Goal: Information Seeking & Learning: Learn about a topic

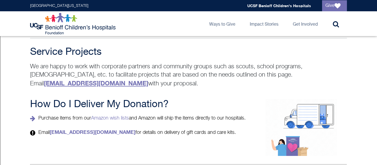
scroll to position [938, 0]
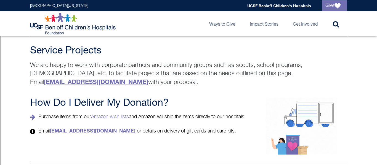
click at [148, 78] on strong "[EMAIL_ADDRESS][DOMAIN_NAME]" at bounding box center [96, 81] width 104 height 7
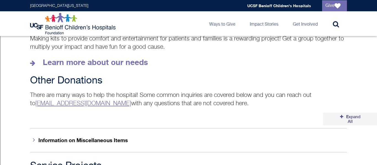
scroll to position [828, 0]
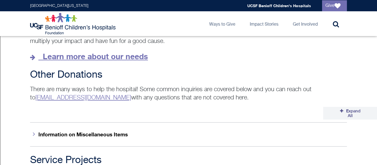
click at [135, 52] on strong "Learn more about our needs" at bounding box center [95, 56] width 105 height 9
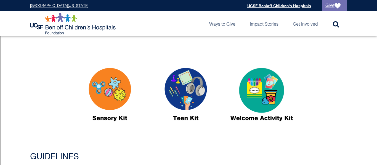
scroll to position [275, 0]
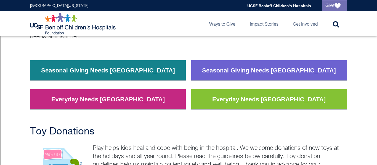
scroll to position [76, 0]
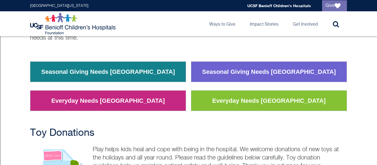
click at [58, 105] on td "Everyday Needs Oakland" at bounding box center [108, 101] width 156 height 20
click at [100, 97] on link "Everyday Needs Oakland" at bounding box center [108, 101] width 122 height 14
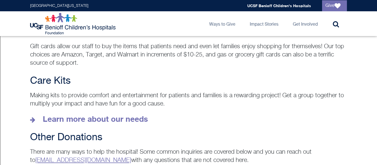
scroll to position [766, 0]
click at [73, 114] on strong "Learn more about our needs" at bounding box center [95, 118] width 105 height 9
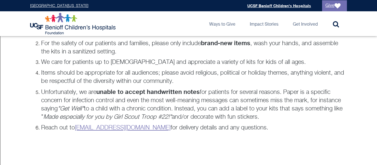
scroll to position [420, 0]
